Goal: Information Seeking & Learning: Find specific fact

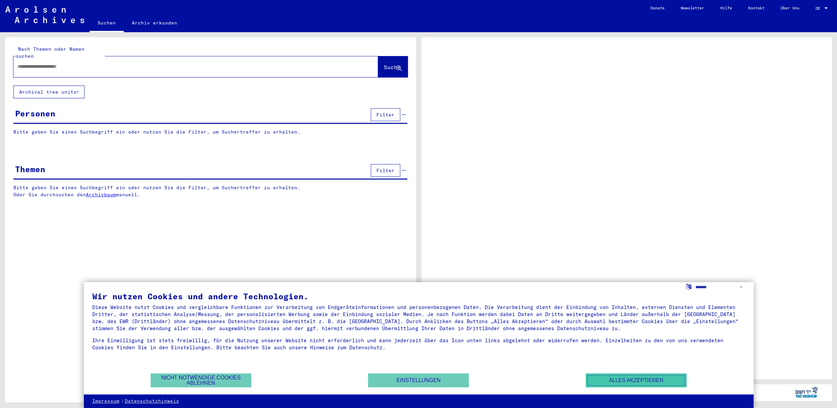
click at [640, 384] on button "Alles akzeptieren" at bounding box center [635, 380] width 101 height 14
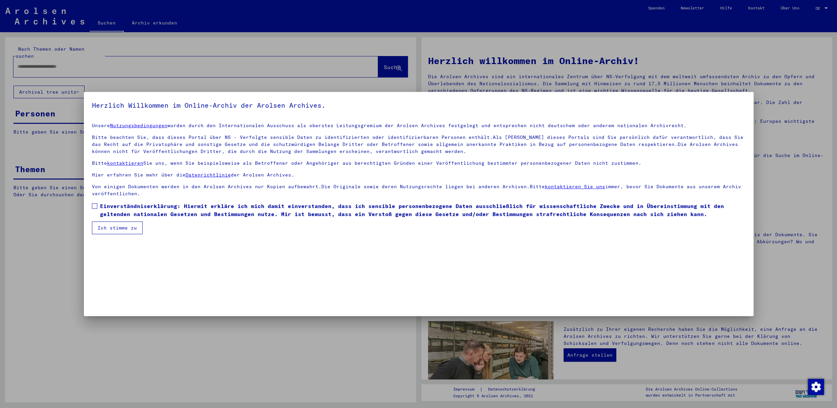
click at [94, 205] on span at bounding box center [94, 205] width 5 height 5
click at [117, 228] on button "Ich stimme zu" at bounding box center [117, 227] width 51 height 13
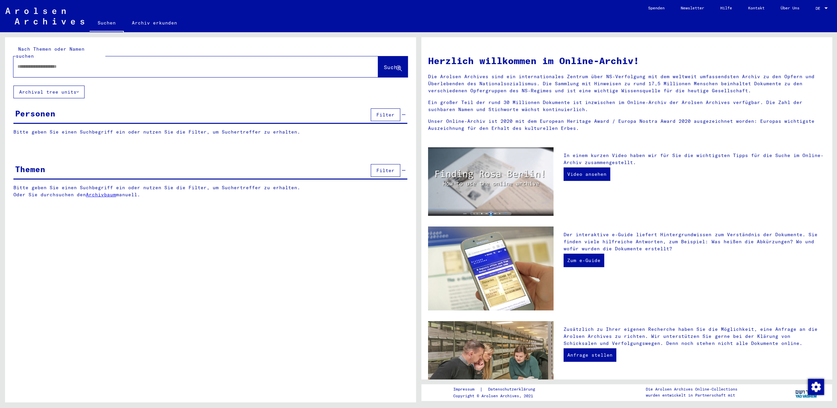
click at [44, 63] on input "text" at bounding box center [187, 66] width 340 height 7
type input "**********"
click at [387, 64] on span "Suche" at bounding box center [392, 67] width 17 height 7
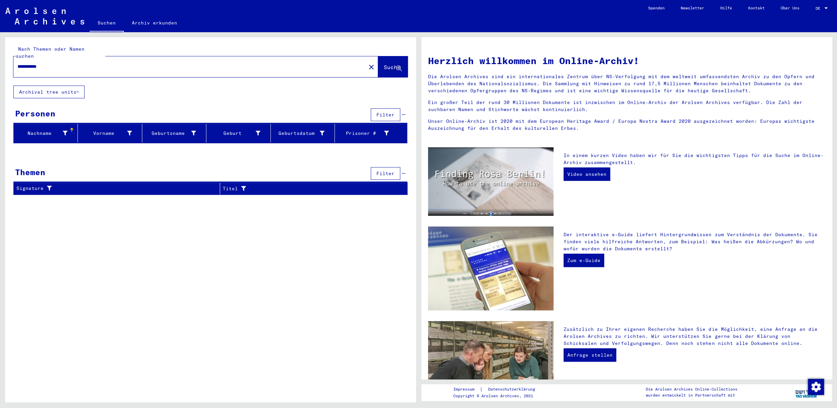
click at [75, 86] on button "Archival tree units" at bounding box center [48, 92] width 71 height 13
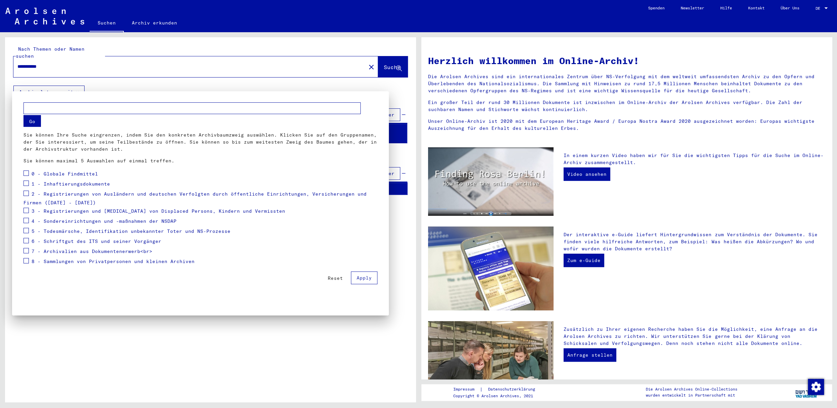
click at [75, 86] on div at bounding box center [418, 204] width 837 height 408
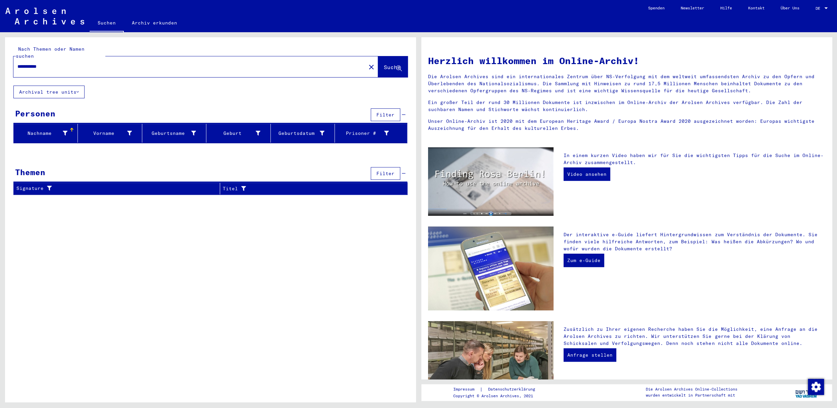
click at [51, 140] on div "Nachname Vorname Geburtsname Geburt‏ Geburtsdatum Prisoner # Signature Nachname…" at bounding box center [210, 136] width 411 height 25
click at [63, 131] on icon at bounding box center [65, 133] width 5 height 5
click at [123, 137] on div at bounding box center [122, 137] width 3 height 2
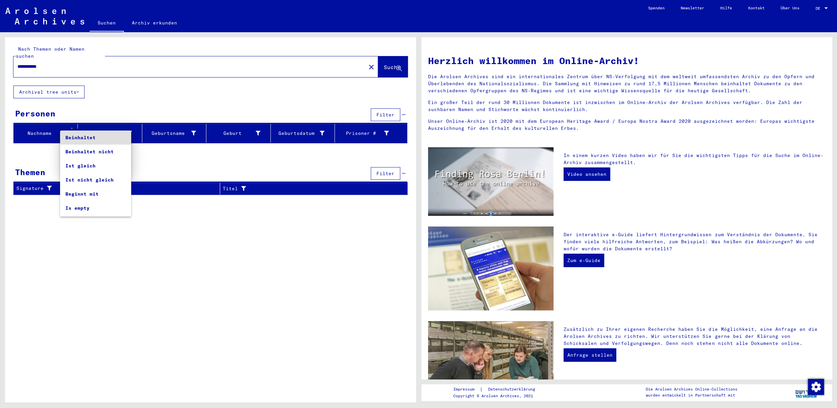
click at [104, 137] on span "Beinhaltet" at bounding box center [95, 137] width 60 height 14
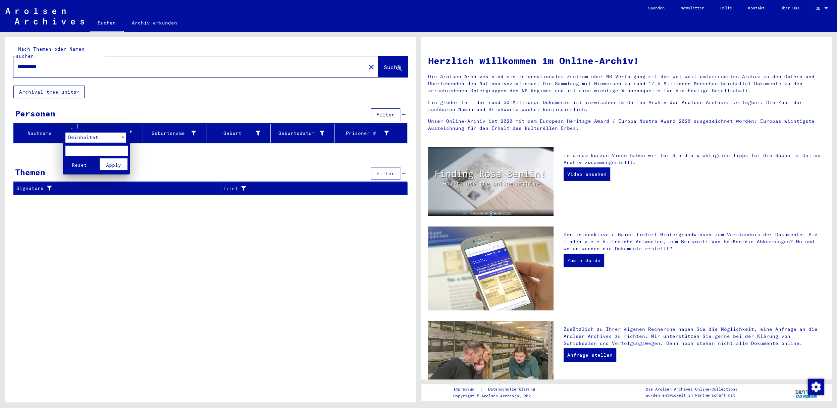
click at [82, 149] on input "text" at bounding box center [96, 151] width 62 height 10
type input "******"
click at [119, 165] on span "Apply" at bounding box center [113, 165] width 15 height 6
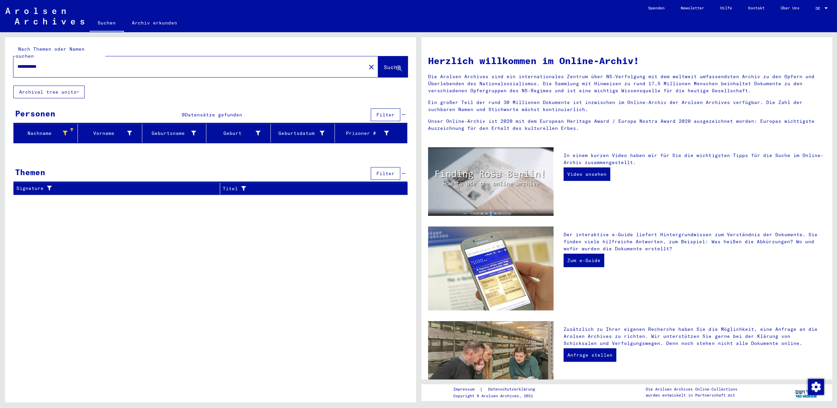
click at [71, 128] on div "Nachname" at bounding box center [46, 133] width 61 height 11
click at [697, 199] on div "In einem kurzen Video haben wir für Sie die wichtigsten Tipps für die Suche im …" at bounding box center [694, 181] width 272 height 68
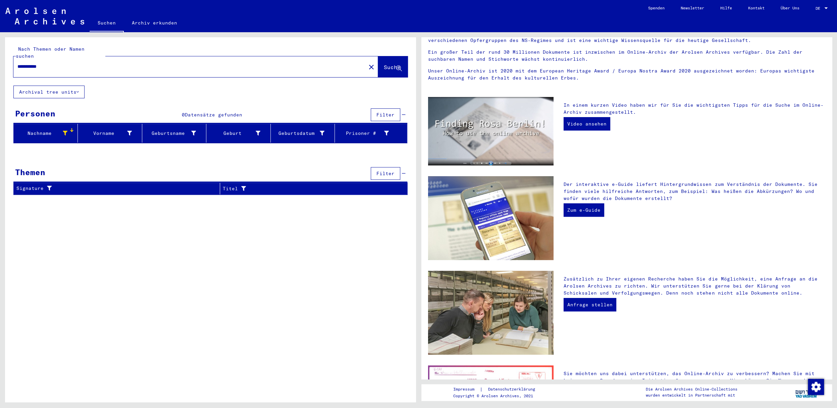
scroll to position [48, 0]
